Goal: Task Accomplishment & Management: Complete application form

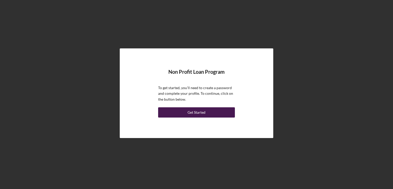
click at [194, 114] on div "Get Started" at bounding box center [197, 112] width 18 height 10
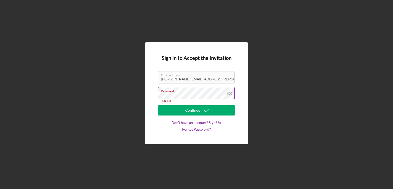
click at [169, 91] on label "Password" at bounding box center [198, 90] width 74 height 6
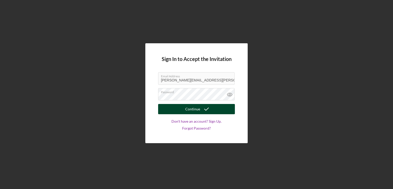
click at [181, 111] on button "Continue" at bounding box center [196, 109] width 77 height 10
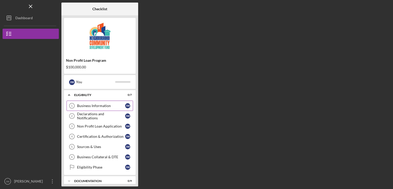
click at [107, 107] on div "Business Information" at bounding box center [101, 106] width 48 height 4
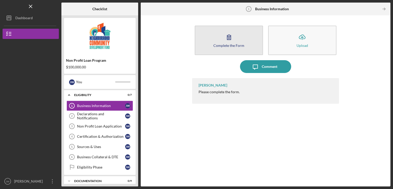
click at [232, 40] on icon "button" at bounding box center [229, 37] width 13 height 13
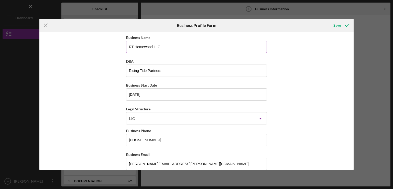
click at [162, 50] on input "RT Homewood LLC" at bounding box center [196, 47] width 141 height 12
type input "Rising Tide Partners"
type input "PA"
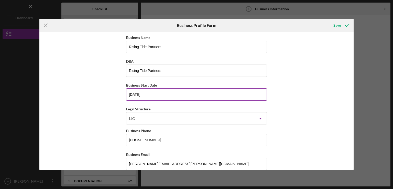
click at [149, 90] on input "[DATE]" at bounding box center [196, 94] width 141 height 12
drag, startPoint x: 149, startPoint y: 93, endPoint x: 97, endPoint y: 93, distance: 52.2
click at [97, 93] on div "Business Name Rising Tide Partners DBA Rising Tide Partners Business Start Date…" at bounding box center [196, 101] width 315 height 138
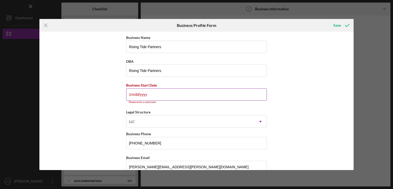
click at [147, 96] on input "1m/dd/yyyy" at bounding box center [196, 94] width 141 height 12
type input "1m/dd/yyyy"
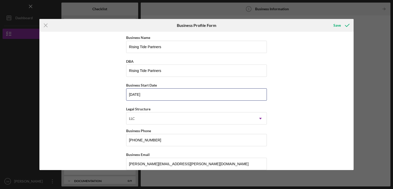
type input "[DATE]"
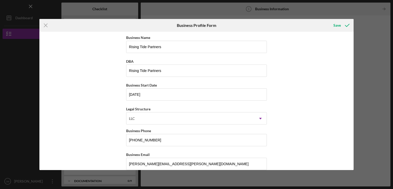
click at [324, 115] on div "Business Name Rising Tide Partners DBA Rising Tide Partners Business Start Date…" at bounding box center [196, 101] width 315 height 138
click at [251, 117] on div "LLC" at bounding box center [190, 119] width 128 height 12
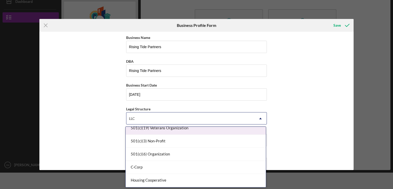
scroll to position [26, 0]
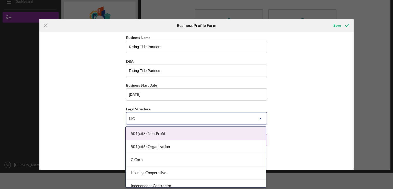
click at [161, 137] on div "501(c)(3) Non-Profit" at bounding box center [196, 133] width 140 height 13
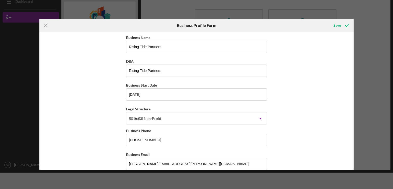
click at [287, 101] on div "Business Name Rising Tide Partners DBA Rising Tide Partners Business Start Date…" at bounding box center [196, 101] width 315 height 138
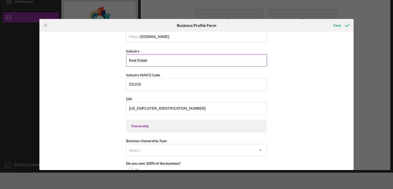
scroll to position [154, 0]
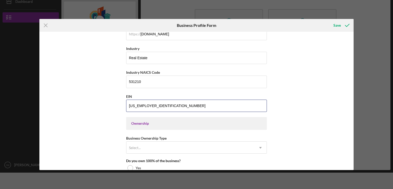
drag, startPoint x: 155, startPoint y: 103, endPoint x: 103, endPoint y: 107, distance: 51.6
click at [103, 107] on div "Business Name Rising Tide Partners DBA Rising Tide Partners Business Start Date…" at bounding box center [196, 101] width 315 height 138
type input "[US_EMPLOYER_IDENTIFICATION_NUMBER]"
click at [307, 105] on div "Business Name Rising Tide Partners DBA Rising Tide Partners Business Start Date…" at bounding box center [196, 101] width 315 height 138
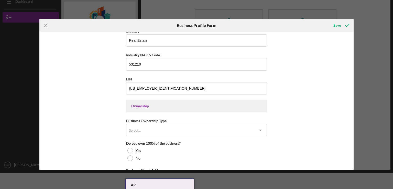
scroll to position [179, 0]
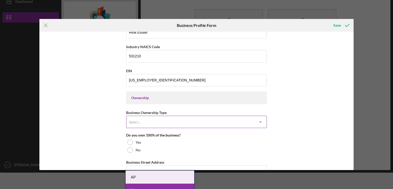
click at [234, 122] on div "Select..." at bounding box center [190, 122] width 128 height 12
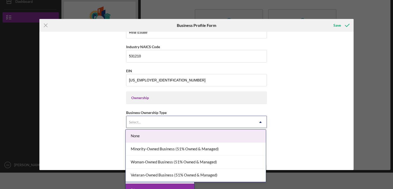
click at [181, 136] on div "None" at bounding box center [196, 136] width 140 height 13
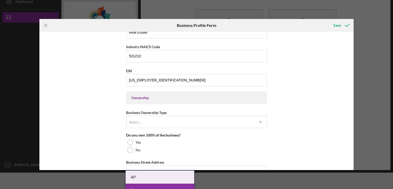
click at [269, 139] on div "Business Name Rising Tide Partners DBA Rising Tide Partners Business Start Date…" at bounding box center [196, 101] width 315 height 138
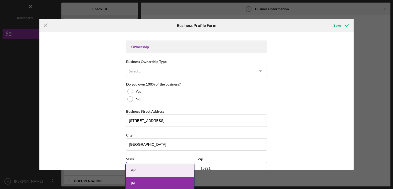
scroll to position [230, 0]
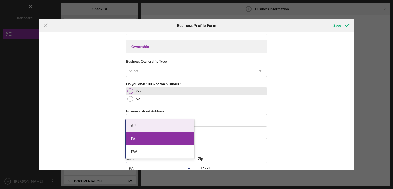
click at [127, 90] on div at bounding box center [130, 91] width 6 height 6
click at [293, 124] on div "Business Name Rising Tide Partners DBA Rising Tide Partners Business Start Date…" at bounding box center [196, 101] width 315 height 138
click at [129, 91] on div at bounding box center [130, 91] width 3 height 3
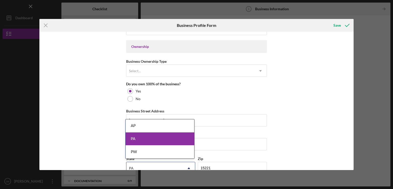
click at [92, 110] on div "Business Name Rising Tide Partners DBA Rising Tide Partners Business Start Date…" at bounding box center [196, 101] width 315 height 138
click at [208, 116] on input "[STREET_ADDRESS]" at bounding box center [196, 120] width 141 height 12
click at [151, 136] on div "PA" at bounding box center [160, 138] width 69 height 13
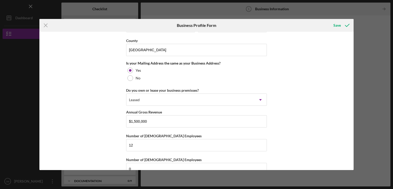
scroll to position [383, 0]
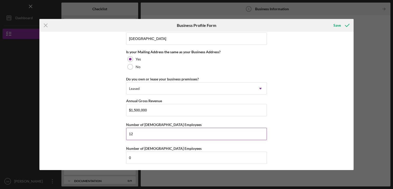
click at [150, 133] on input "12" at bounding box center [196, 134] width 141 height 12
type input "10"
click at [276, 126] on div "Business Name Rising Tide Partners DBA Rising Tide Partners Business Start Date…" at bounding box center [196, 101] width 315 height 138
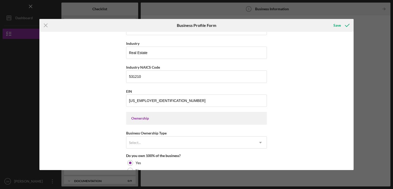
scroll to position [179, 0]
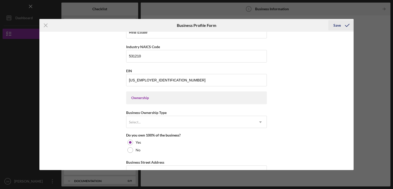
click at [333, 24] on button "Save" at bounding box center [340, 25] width 25 height 10
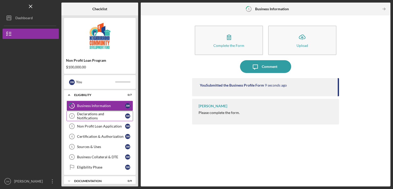
click at [102, 115] on div "Declarations and Notifications" at bounding box center [101, 116] width 48 height 8
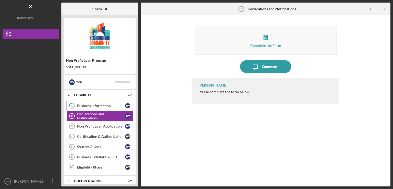
click at [102, 107] on div "Business Information" at bounding box center [101, 106] width 48 height 4
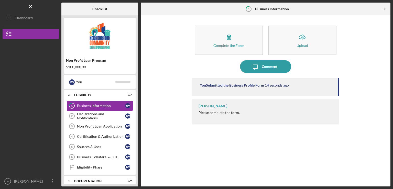
click at [237, 85] on div "You Submitted the Business Profile Form" at bounding box center [232, 85] width 64 height 4
click at [112, 116] on div "Declarations and Notifications" at bounding box center [101, 116] width 48 height 8
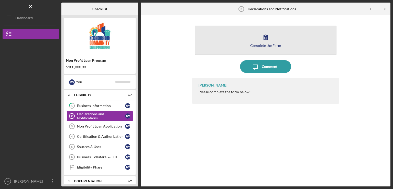
click at [270, 34] on icon "button" at bounding box center [265, 37] width 13 height 13
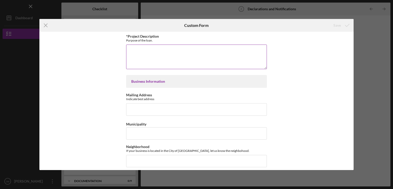
click at [186, 49] on textarea "*Project Description" at bounding box center [196, 57] width 141 height 25
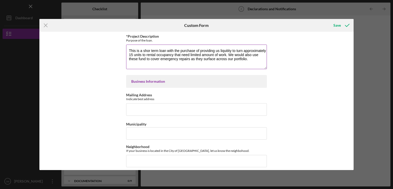
click at [152, 51] on textarea "This is a shor term loan with the purchase of providing us liquitity to turn ap…" at bounding box center [196, 57] width 141 height 25
drag, startPoint x: 169, startPoint y: 49, endPoint x: 200, endPoint y: 49, distance: 30.7
click at [200, 49] on textarea "This is a short term loan with the purchase of providing us liquitity to turn a…" at bounding box center [196, 57] width 141 height 25
click at [199, 49] on textarea "This is a short term loan request to providing us liquitity to turn approximate…" at bounding box center [196, 57] width 141 height 25
click at [209, 55] on textarea "This is a short term loan request to provide us liquitity to turn approximately…" at bounding box center [196, 57] width 141 height 25
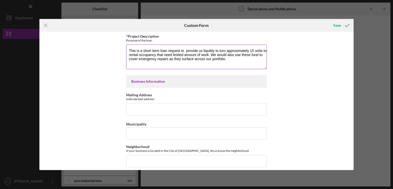
click at [225, 60] on textarea "This is a short term loan request to provide us liquitity to turn approximately…" at bounding box center [196, 57] width 141 height 25
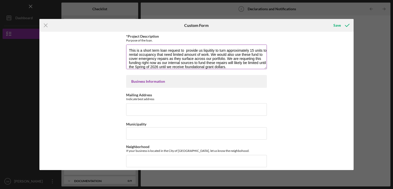
scroll to position [4, 0]
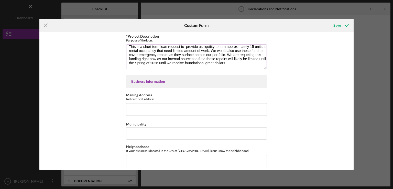
drag, startPoint x: 203, startPoint y: 67, endPoint x: 223, endPoint y: 65, distance: 20.8
click at [223, 65] on textarea "This is a short term loan request to provide us liquitity to turn approximately…" at bounding box center [196, 57] width 141 height 25
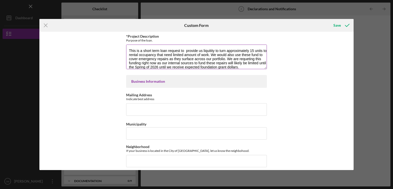
click at [199, 55] on textarea "This is a short term loan request to provide us liquitity to turn approximately…" at bounding box center [196, 57] width 141 height 25
click at [136, 59] on textarea "This is a short term loan request to provide us liquitity to turn approximately…" at bounding box center [196, 57] width 141 height 25
click at [137, 62] on textarea "This is a short term loan request to provide us liquitity to turn approximately…" at bounding box center [196, 57] width 141 height 25
click at [149, 57] on textarea "This is a short term loan request to provide us liquitity to turn approximately…" at bounding box center [196, 57] width 141 height 25
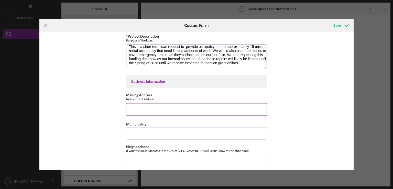
type textarea "This is a short term loan request to provide us liquitity to turn approximately…"
click at [140, 112] on input "Mailing Address" at bounding box center [196, 109] width 141 height 12
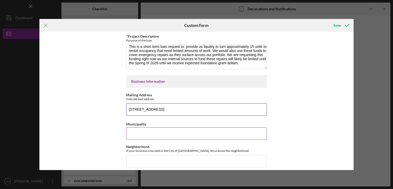
type input "[STREET_ADDRESS]"
click at [133, 133] on input "Municipality" at bounding box center [196, 133] width 141 height 12
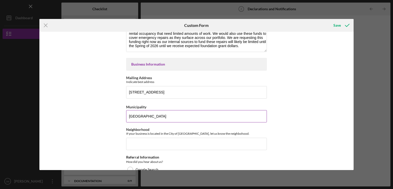
scroll to position [26, 0]
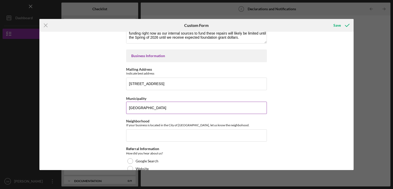
type input "[GEOGRAPHIC_DATA]"
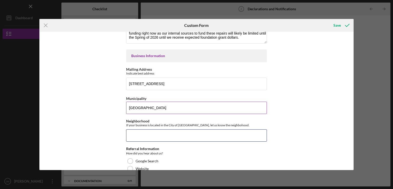
click at [132, 137] on input "Neighborhood" at bounding box center [196, 135] width 141 height 12
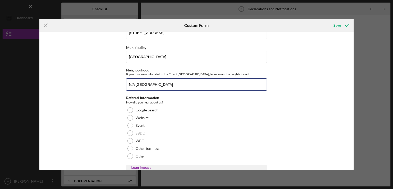
scroll to position [77, 0]
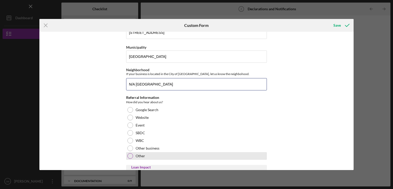
type input "N/A [GEOGRAPHIC_DATA]"
click at [130, 155] on div at bounding box center [130, 156] width 6 height 6
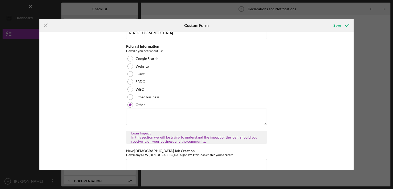
scroll to position [154, 0]
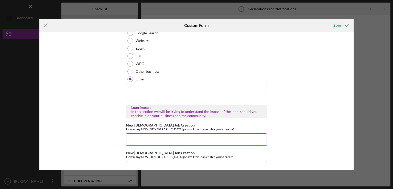
click at [173, 137] on input "New [DEMOGRAPHIC_DATA] Job Creation" at bounding box center [196, 139] width 141 height 12
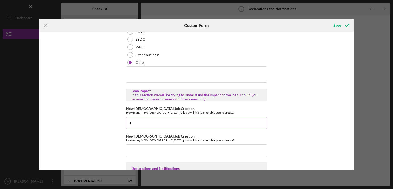
scroll to position [179, 0]
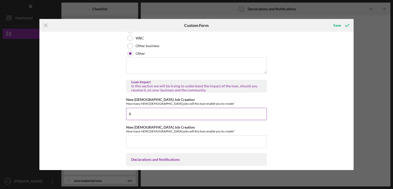
type input "0"
click at [173, 137] on input "New [DEMOGRAPHIC_DATA] Job Creation" at bounding box center [196, 141] width 141 height 12
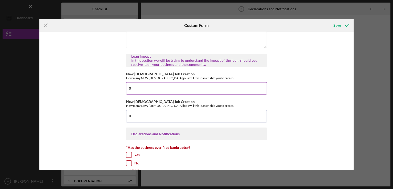
scroll to position [230, 0]
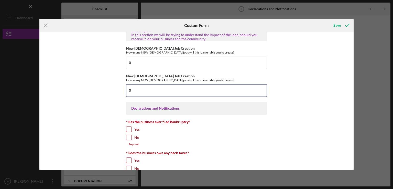
type input "0"
click at [130, 136] on input "No" at bounding box center [128, 137] width 5 height 5
checkbox input "true"
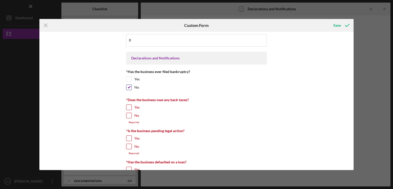
scroll to position [282, 0]
click at [127, 113] on input "No" at bounding box center [128, 114] width 5 height 5
checkbox input "true"
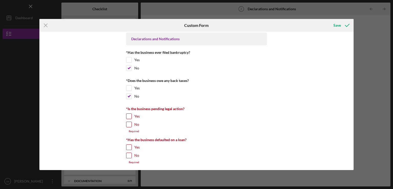
click at [129, 124] on input "No" at bounding box center [128, 124] width 5 height 5
checkbox input "true"
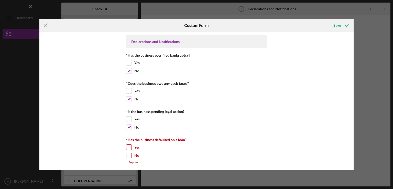
click at [126, 153] on input "No" at bounding box center [128, 155] width 5 height 5
checkbox input "true"
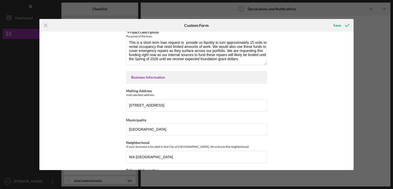
scroll to position [0, 0]
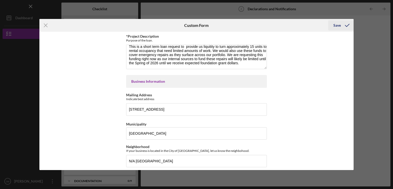
click at [339, 24] on div "Save" at bounding box center [337, 25] width 7 height 10
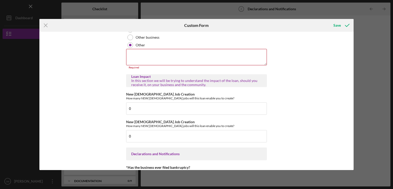
scroll to position [179, 0]
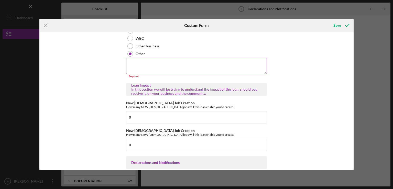
click at [183, 68] on textarea at bounding box center [196, 66] width 141 height 16
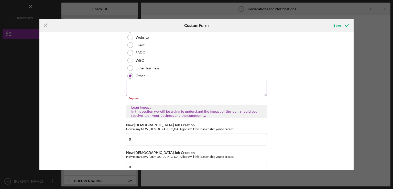
scroll to position [128, 0]
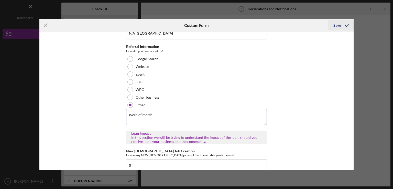
type textarea "Word of month."
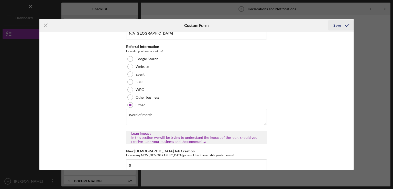
click at [337, 27] on div "Save" at bounding box center [337, 25] width 7 height 10
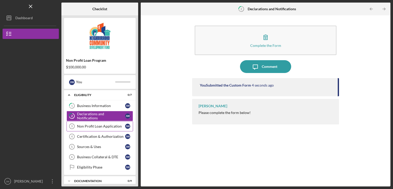
click at [90, 129] on link "Non Profit Loan Application 3 Non Profit Loan Application [PERSON_NAME]" at bounding box center [100, 126] width 67 height 10
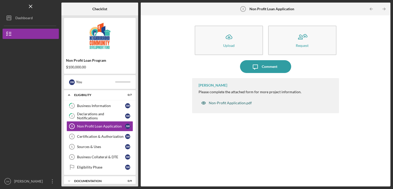
click at [231, 104] on div "Non-Profit Application.pdf" at bounding box center [230, 103] width 43 height 4
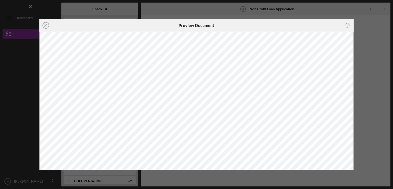
click at [381, 28] on div "Icon/Close Preview Document Icon/Download" at bounding box center [196, 94] width 393 height 189
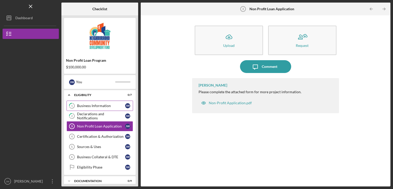
click at [83, 105] on div "Business Information" at bounding box center [101, 106] width 48 height 4
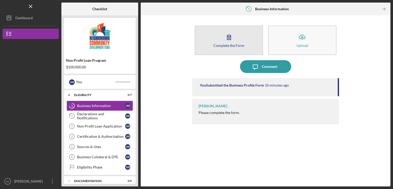
click at [227, 45] on div "Complete the Form" at bounding box center [228, 46] width 31 height 4
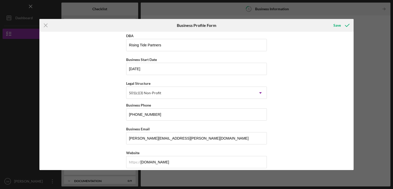
scroll to position [102, 0]
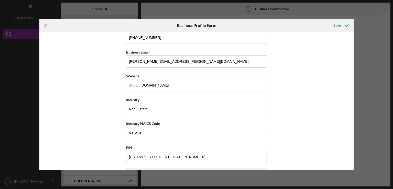
drag, startPoint x: 152, startPoint y: 154, endPoint x: 96, endPoint y: 155, distance: 55.5
click at [96, 155] on div "Business Name Rising Tide Partners DBA Rising Tide Partners Business Start Date…" at bounding box center [196, 101] width 315 height 138
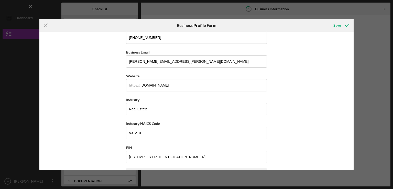
click at [324, 108] on div "Business Name Rising Tide Partners DBA Rising Tide Partners Business Start Date…" at bounding box center [196, 101] width 315 height 138
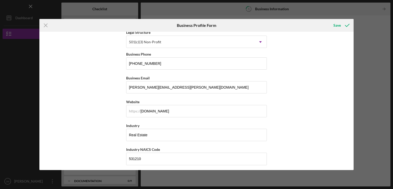
scroll to position [51, 0]
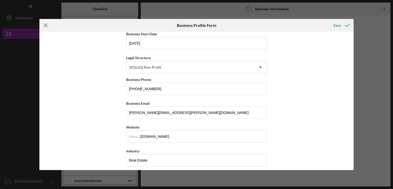
click at [44, 26] on icon "Icon/Menu Close" at bounding box center [45, 25] width 13 height 13
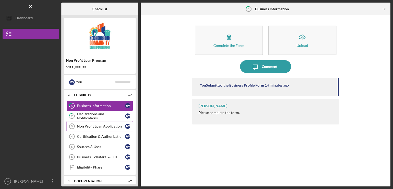
click at [89, 124] on div "Non Profit Loan Application" at bounding box center [101, 126] width 48 height 4
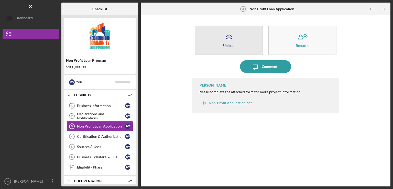
click at [220, 46] on button "Icon/Upload Upload" at bounding box center [229, 40] width 68 height 29
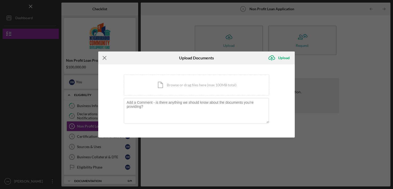
click at [105, 61] on icon "Icon/Menu Close" at bounding box center [104, 57] width 13 height 13
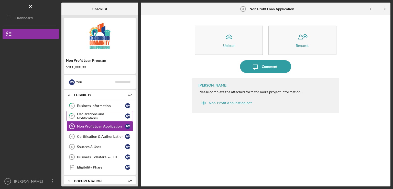
click at [101, 115] on div "Declarations and Notifications" at bounding box center [101, 116] width 48 height 8
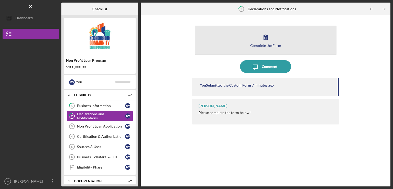
click at [225, 46] on button "Complete the Form Form" at bounding box center [266, 40] width 142 height 29
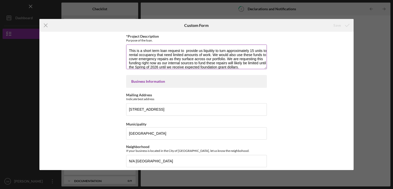
click at [181, 65] on textarea "This is a short term loan request to provide us liquitity to turn approximately…" at bounding box center [196, 57] width 141 height 25
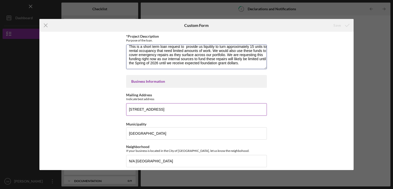
drag, startPoint x: 129, startPoint y: 51, endPoint x: 242, endPoint y: 94, distance: 120.5
click at [209, 55] on textarea "This is a short term loan request to provide us liquitity to turn approximately…" at bounding box center [196, 57] width 141 height 25
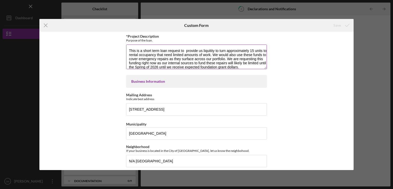
drag, startPoint x: 129, startPoint y: 49, endPoint x: 216, endPoint y: 55, distance: 87.0
click at [216, 55] on textarea "This is a short term loan request to provide us liquitity to turn approximately…" at bounding box center [196, 57] width 141 height 25
click at [222, 57] on textarea "This is a short term loan request to provide us liquitity to turn approximately…" at bounding box center [196, 57] width 141 height 25
drag, startPoint x: 215, startPoint y: 52, endPoint x: 251, endPoint y: 56, distance: 35.8
click at [251, 56] on textarea "This is a short term loan request to provide us liquitity to turn approximately…" at bounding box center [196, 57] width 141 height 25
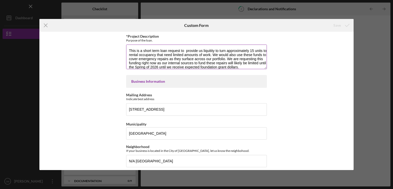
drag, startPoint x: 243, startPoint y: 61, endPoint x: 227, endPoint y: 59, distance: 16.1
click at [242, 61] on textarea "This is a short term loan request to provide us liquitity to turn approximately…" at bounding box center [196, 57] width 141 height 25
drag, startPoint x: 216, startPoint y: 54, endPoint x: 258, endPoint y: 55, distance: 41.7
click at [258, 55] on textarea "This is a short term loan request to provide us liquitity to turn approximately…" at bounding box center [196, 57] width 141 height 25
type textarea "This is a short term loan request to provide us liquitity to turn approximately…"
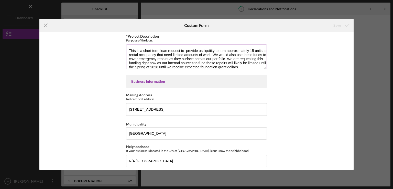
click at [168, 63] on textarea "This is a short term loan request to provide us liquitity to turn approximately…" at bounding box center [196, 57] width 141 height 25
drag, startPoint x: 128, startPoint y: 59, endPoint x: 239, endPoint y: 60, distance: 110.6
click at [239, 60] on textarea "This is a short term loan request to provide us liquitity to turn approximately…" at bounding box center [196, 57] width 141 height 25
click at [346, 90] on div "*Project Description Purpose of the loan. This is a short term loan request to …" at bounding box center [196, 101] width 315 height 138
click at [47, 26] on icon "Icon/Menu Close" at bounding box center [45, 25] width 13 height 13
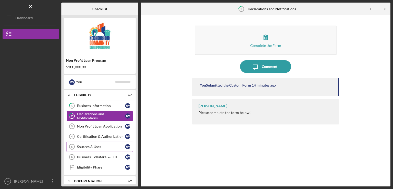
click at [98, 147] on div "Sources & Uses" at bounding box center [101, 147] width 48 height 4
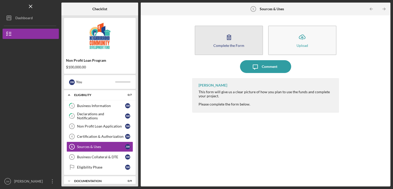
click at [225, 40] on icon "button" at bounding box center [229, 37] width 13 height 13
click at [232, 37] on icon "button" at bounding box center [229, 37] width 13 height 13
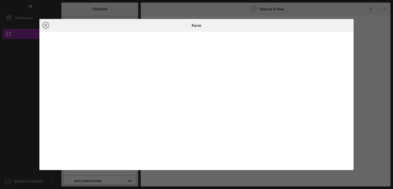
click at [44, 27] on icon "Icon/Close" at bounding box center [45, 25] width 13 height 13
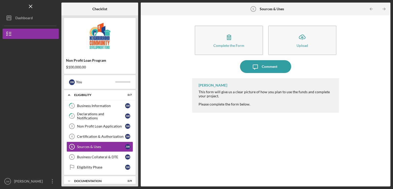
click at [171, 68] on div "Complete the Form Form Icon/Upload Upload Icon/Message Comment [PERSON_NAME] Th…" at bounding box center [265, 101] width 245 height 166
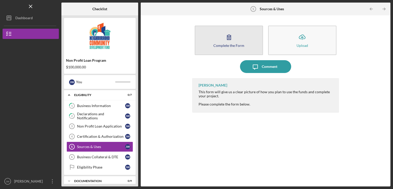
click at [227, 51] on button "Complete the Form Form" at bounding box center [229, 40] width 68 height 29
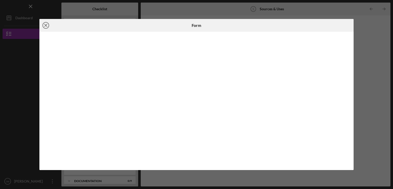
click at [41, 25] on icon "Icon/Close" at bounding box center [45, 25] width 13 height 13
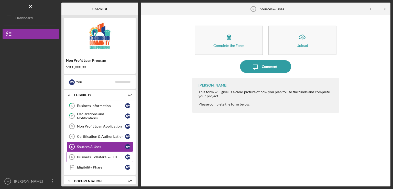
click at [105, 158] on link "Business Collateral & DTE 6 Business Collateral & DTE [PERSON_NAME]" at bounding box center [100, 157] width 67 height 10
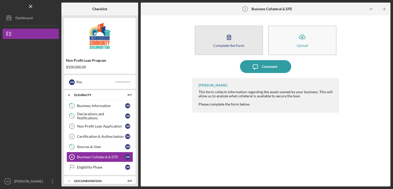
click at [233, 41] on icon "button" at bounding box center [229, 37] width 13 height 13
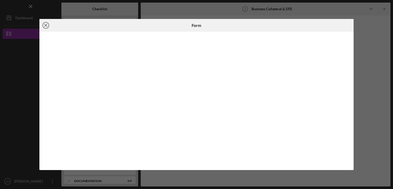
click at [48, 27] on circle at bounding box center [46, 25] width 6 height 6
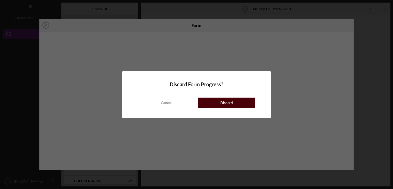
click at [217, 104] on button "Discard" at bounding box center [227, 103] width 58 height 10
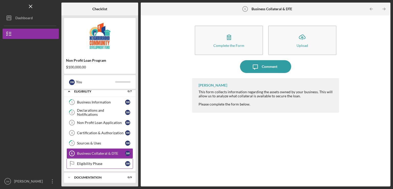
scroll to position [4, 0]
click at [82, 163] on div "Eligibility Phase" at bounding box center [101, 163] width 48 height 4
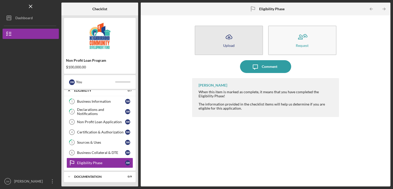
click at [225, 46] on div "Upload" at bounding box center [229, 46] width 12 height 4
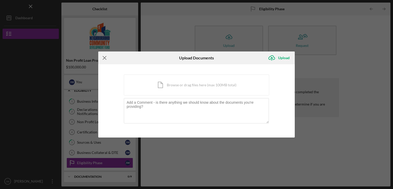
click at [106, 57] on icon "Icon/Menu Close" at bounding box center [104, 57] width 13 height 13
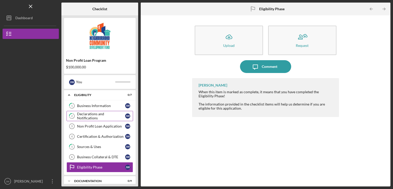
click at [82, 112] on link "2 Declarations and Notifications [PERSON_NAME]" at bounding box center [100, 116] width 67 height 10
